Goal: Task Accomplishment & Management: Manage account settings

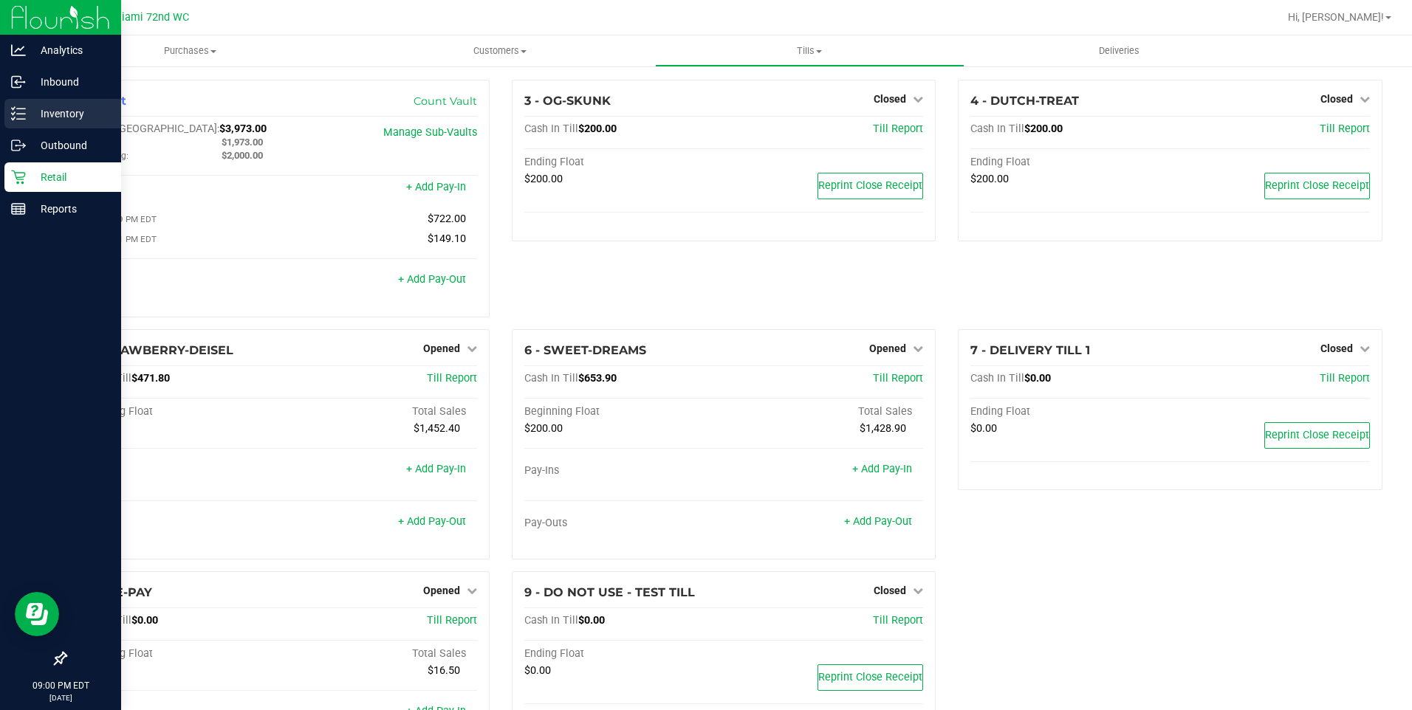
click at [28, 109] on p "Inventory" at bounding box center [70, 114] width 89 height 18
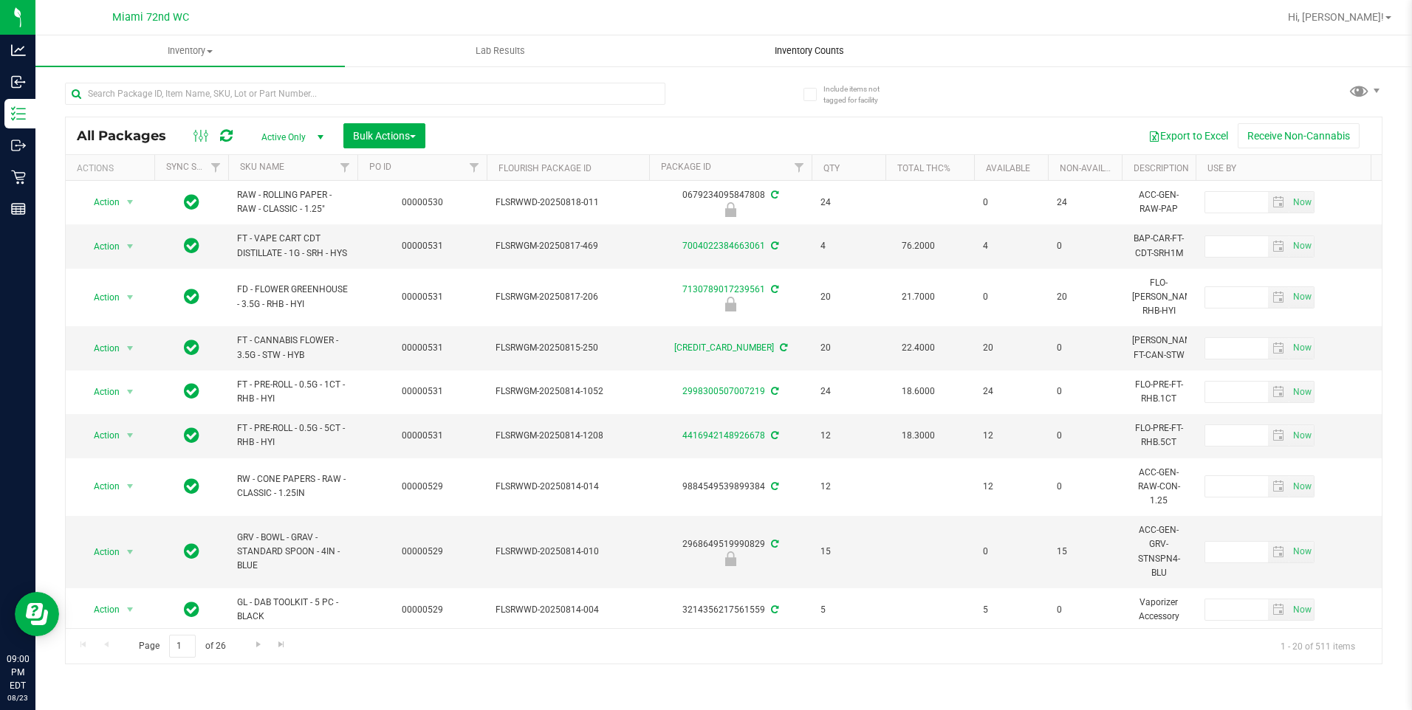
click at [804, 51] on span "Inventory Counts" at bounding box center [809, 50] width 109 height 13
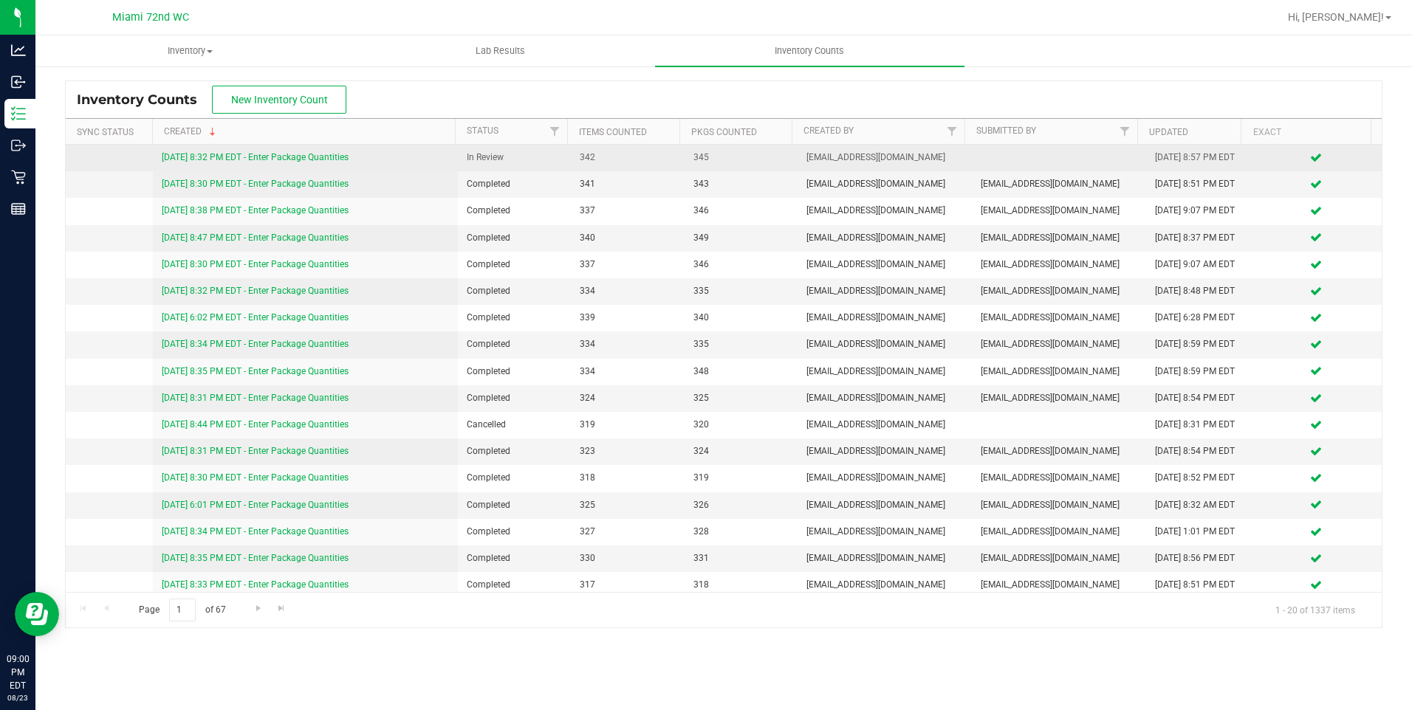
click at [326, 159] on link "[DATE] 8:32 PM EDT - Enter Package Quantities" at bounding box center [255, 157] width 187 height 10
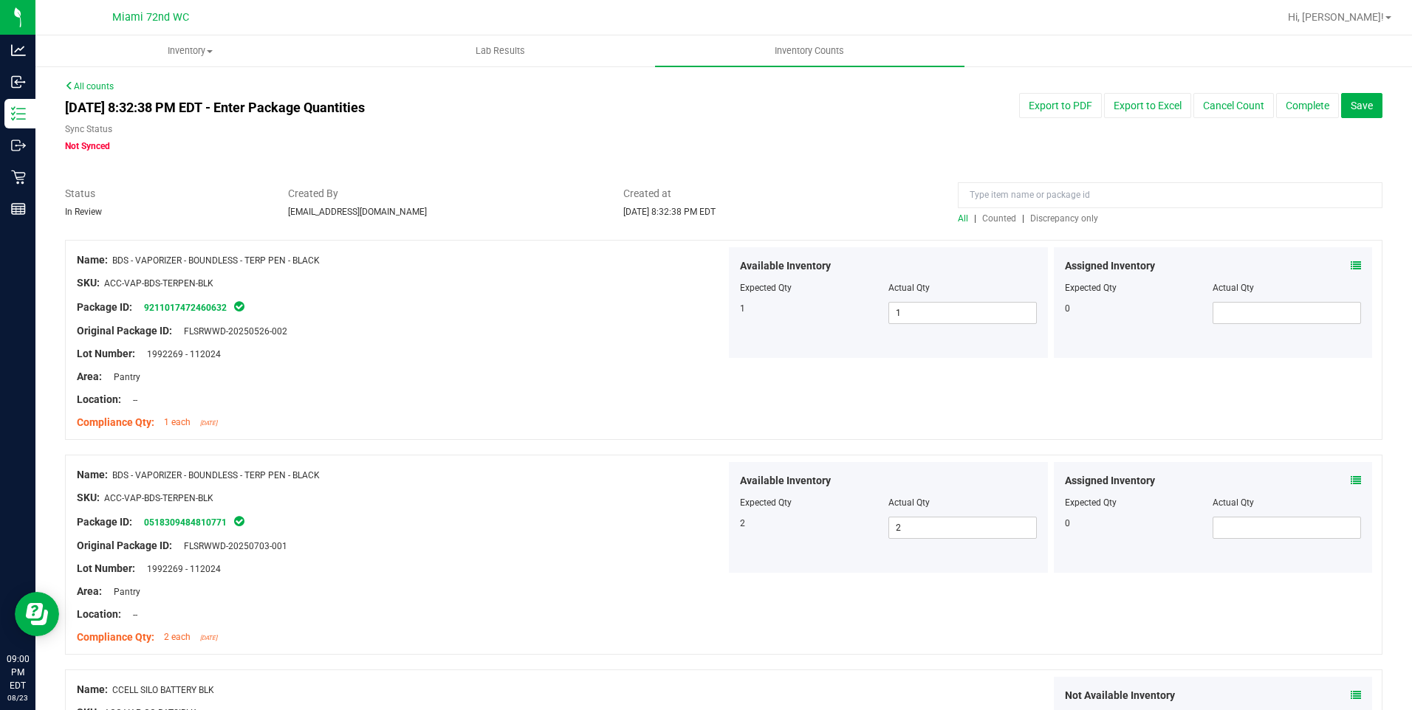
click at [1075, 221] on span "Discrepancy only" at bounding box center [1064, 218] width 68 height 10
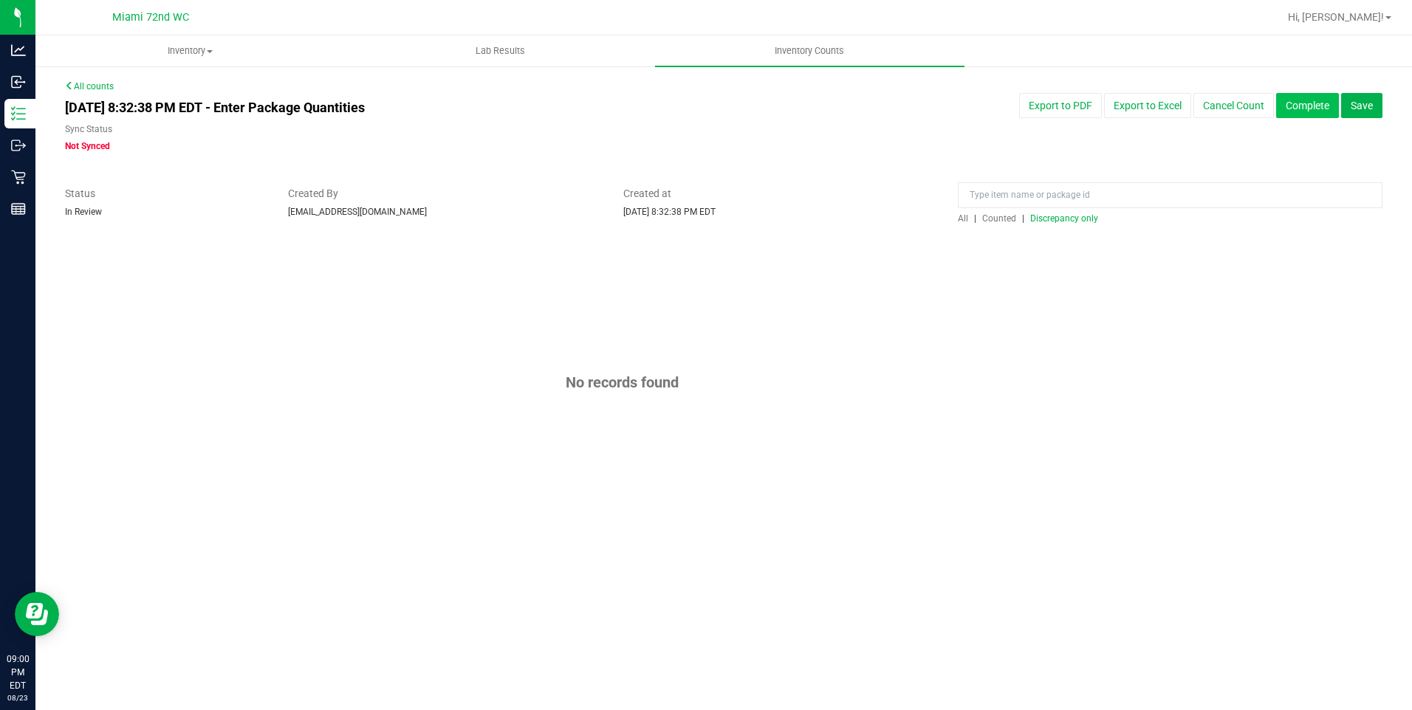
click at [1300, 111] on button "Complete" at bounding box center [1307, 105] width 63 height 25
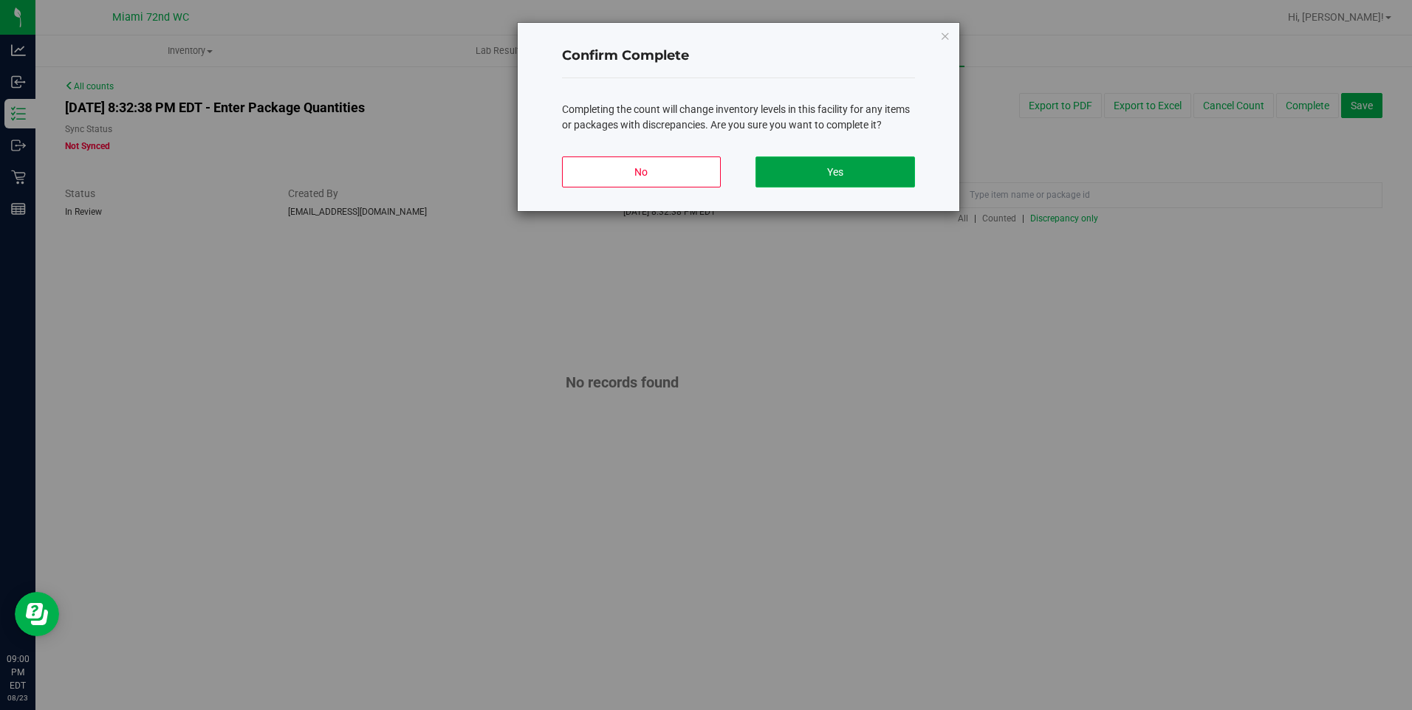
click at [896, 167] on button "Yes" at bounding box center [835, 172] width 159 height 31
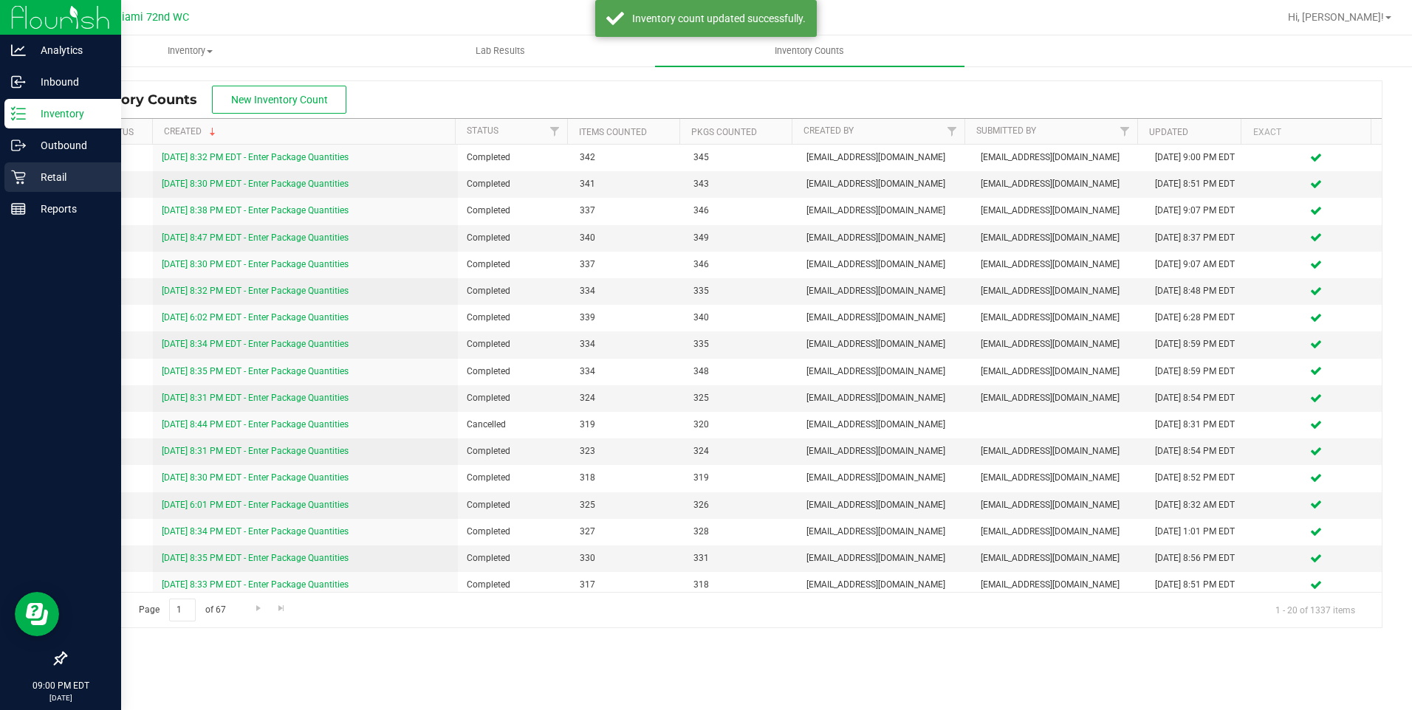
click at [19, 169] on div "Retail" at bounding box center [62, 177] width 117 height 30
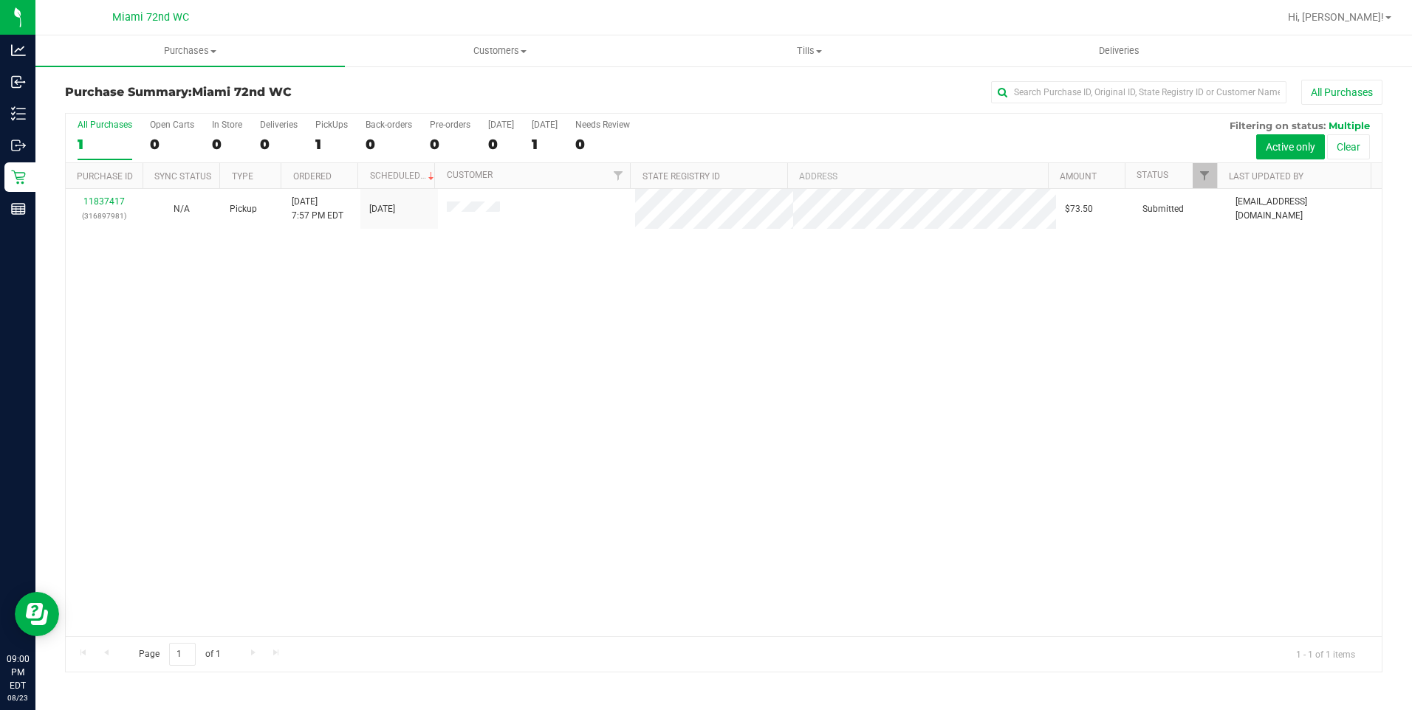
click at [678, 391] on div "11837417 (316897981) N/A Pickup [DATE] 7:57 PM EDT 8/24/2025 $73.50 Submitted […" at bounding box center [724, 413] width 1316 height 448
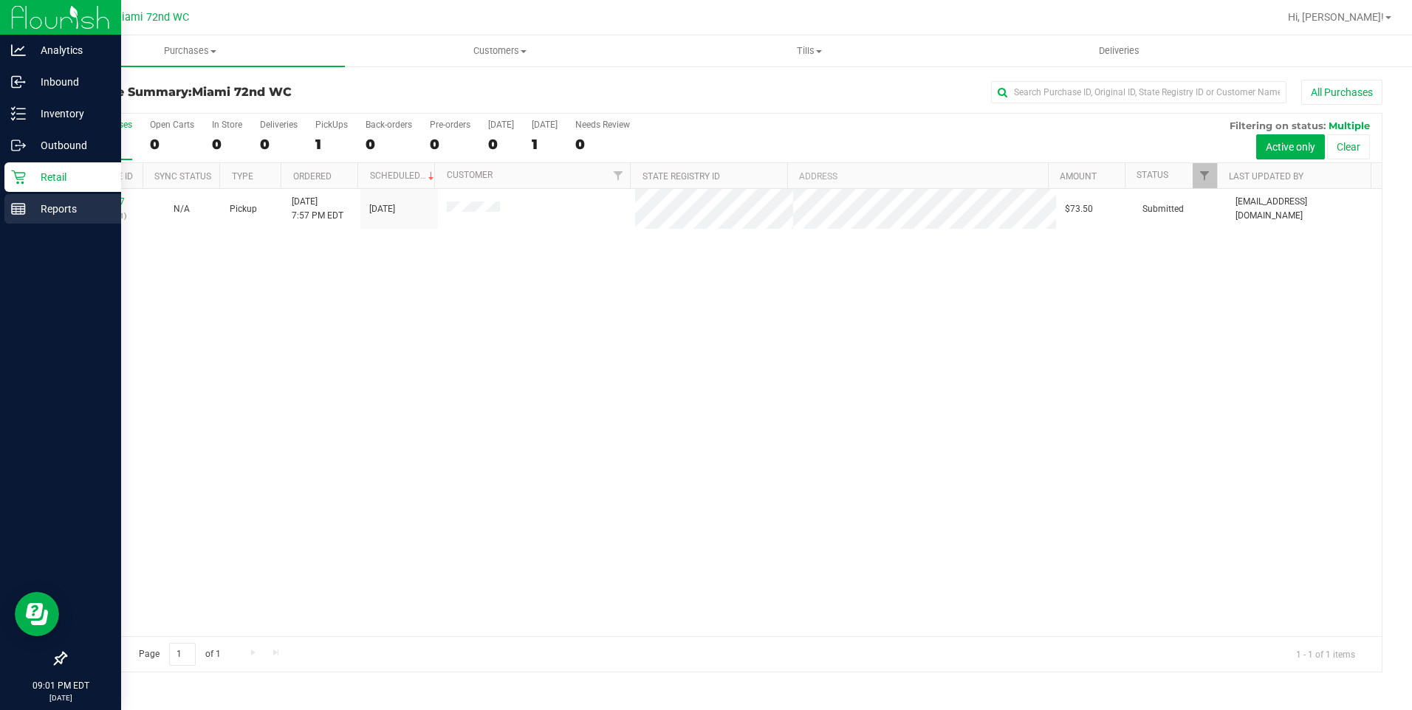
click at [31, 211] on p "Reports" at bounding box center [70, 209] width 89 height 18
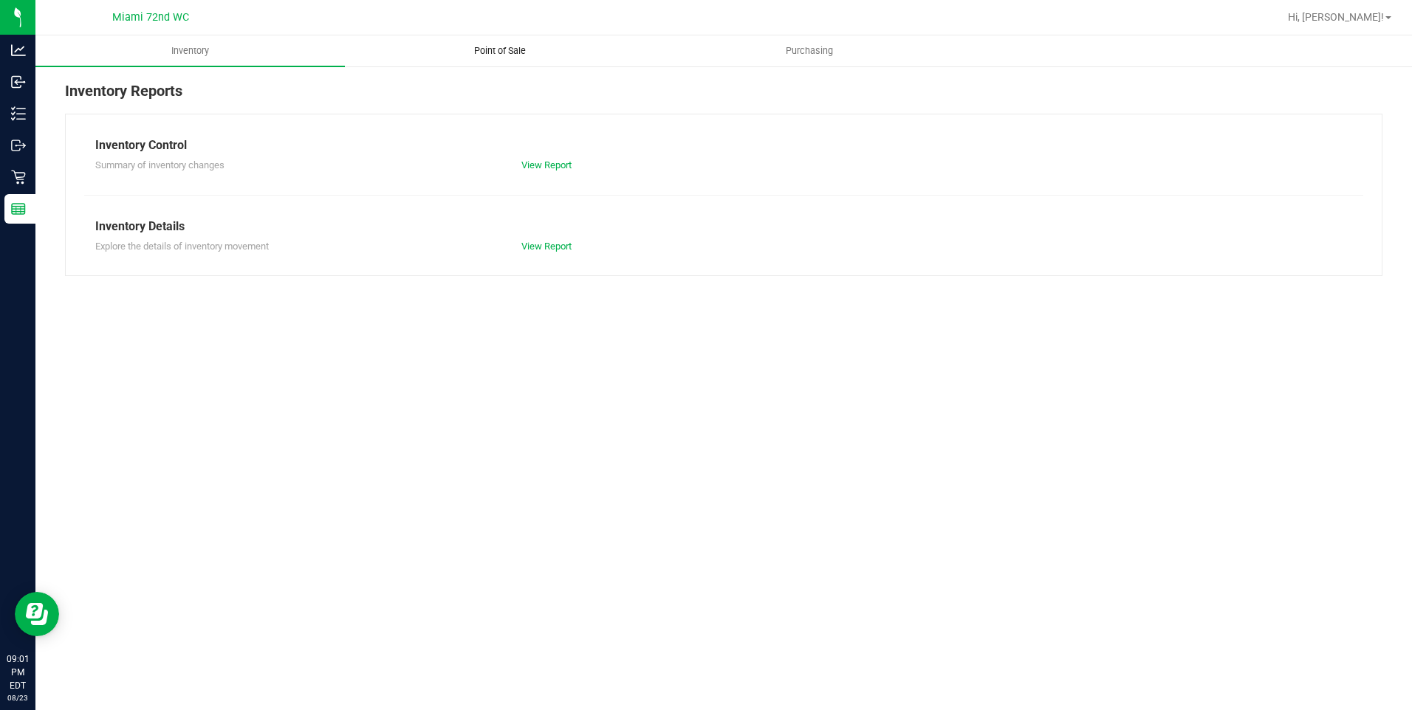
click at [511, 52] on span "Point of Sale" at bounding box center [500, 50] width 92 height 13
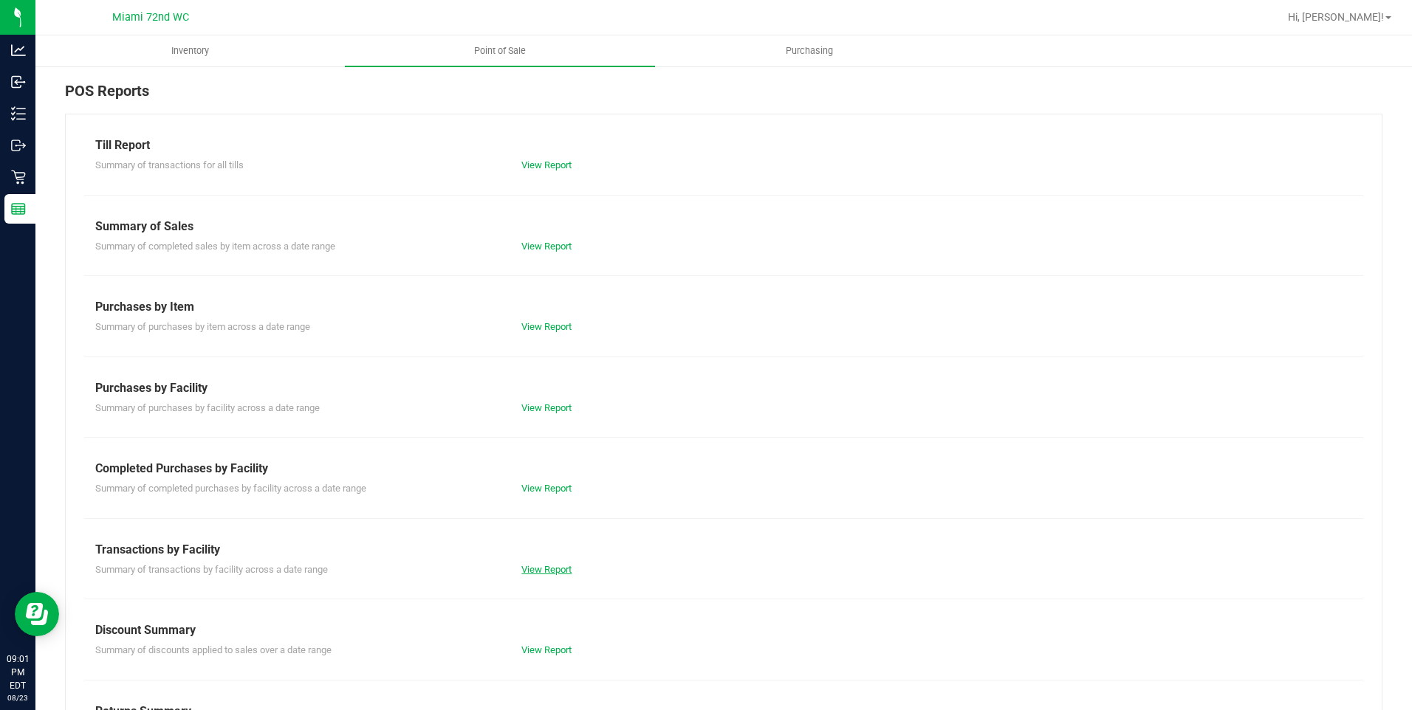
click at [547, 571] on link "View Report" at bounding box center [546, 569] width 50 height 11
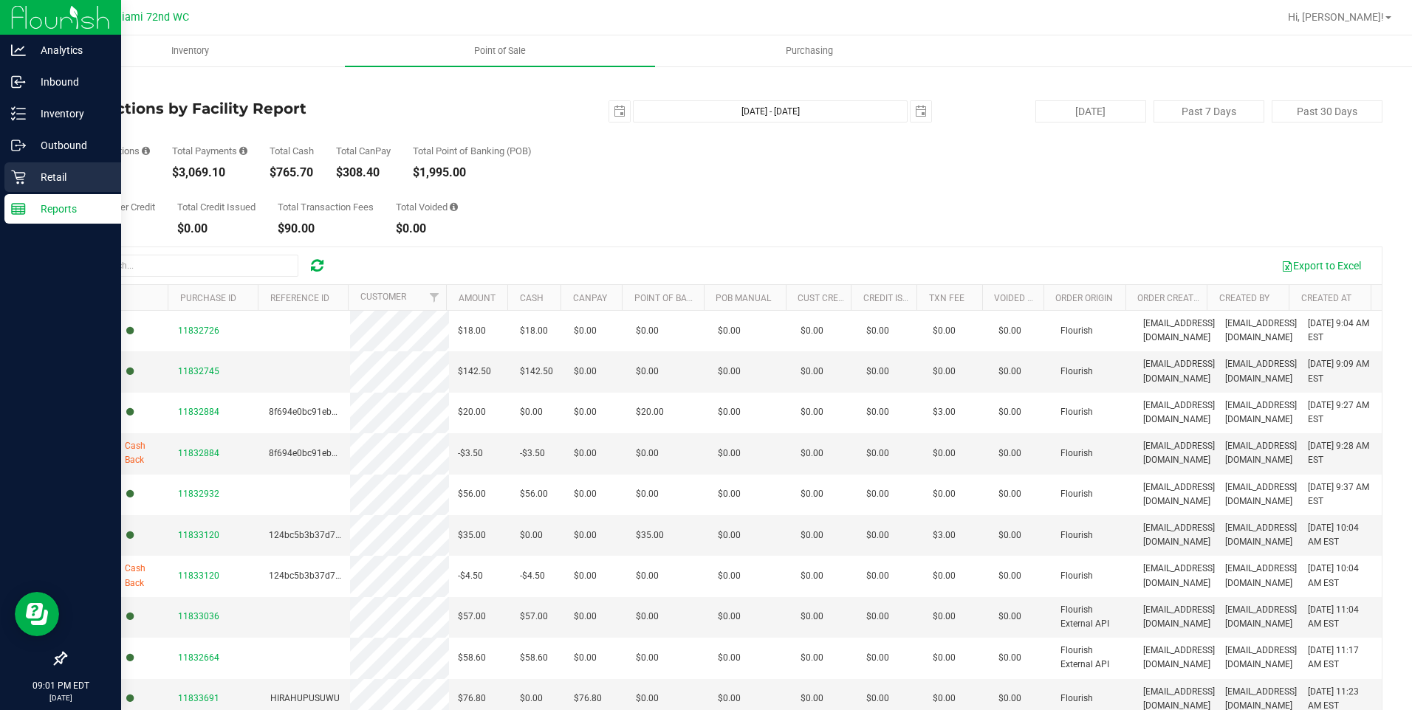
click at [38, 179] on p "Retail" at bounding box center [70, 177] width 89 height 18
